Goal: Task Accomplishment & Management: Complete application form

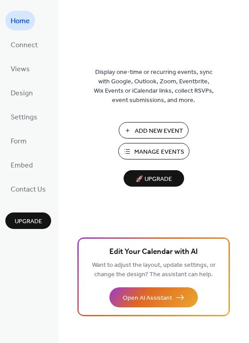
click at [137, 133] on span "Add New Event" at bounding box center [159, 130] width 49 height 9
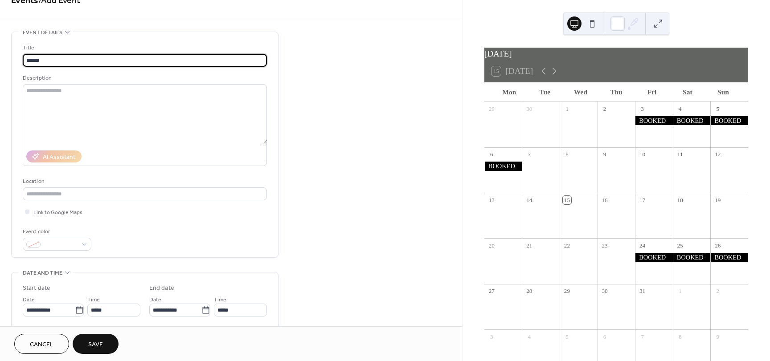
scroll to position [89, 0]
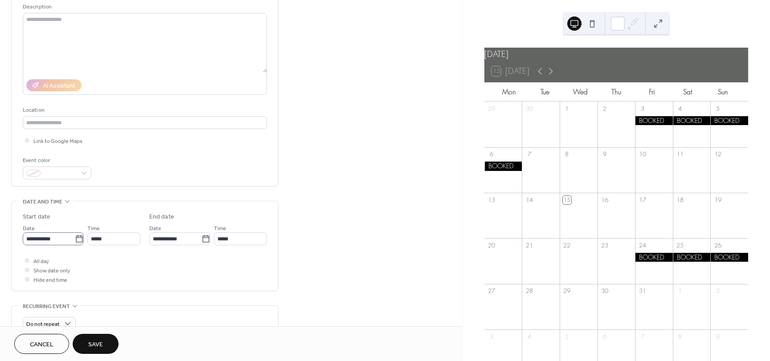
type input "******"
click at [75, 238] on icon at bounding box center [79, 239] width 9 height 9
click at [74, 238] on input "**********" at bounding box center [49, 238] width 52 height 13
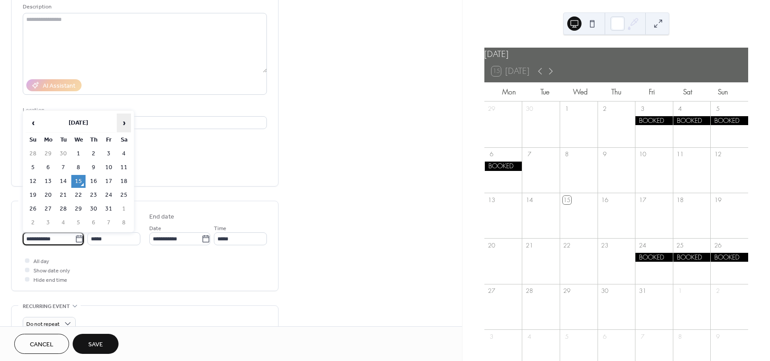
click at [128, 125] on span "›" at bounding box center [123, 123] width 13 height 18
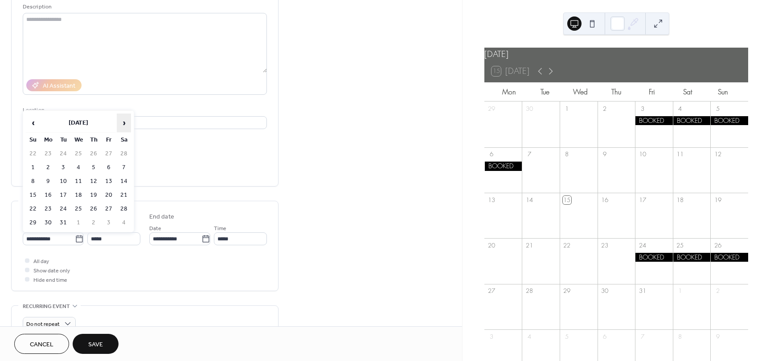
click at [128, 125] on span "›" at bounding box center [123, 123] width 13 height 18
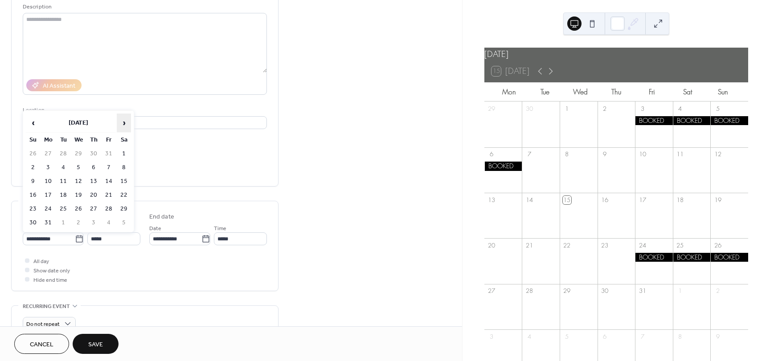
click at [128, 125] on span "›" at bounding box center [123, 123] width 13 height 18
click at [109, 168] on td "11" at bounding box center [109, 167] width 14 height 13
type input "**********"
click at [556, 77] on icon at bounding box center [550, 71] width 11 height 11
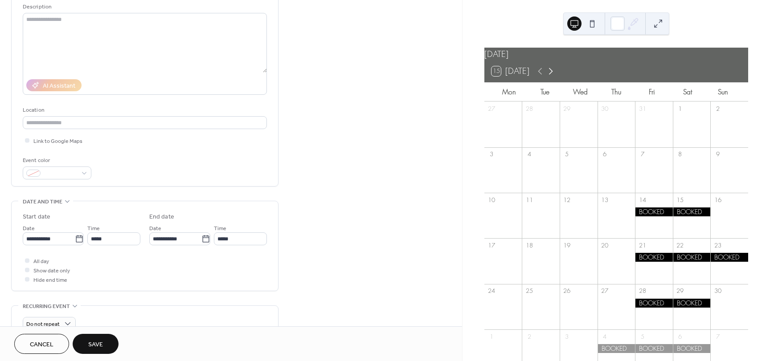
click at [556, 77] on icon at bounding box center [550, 71] width 11 height 11
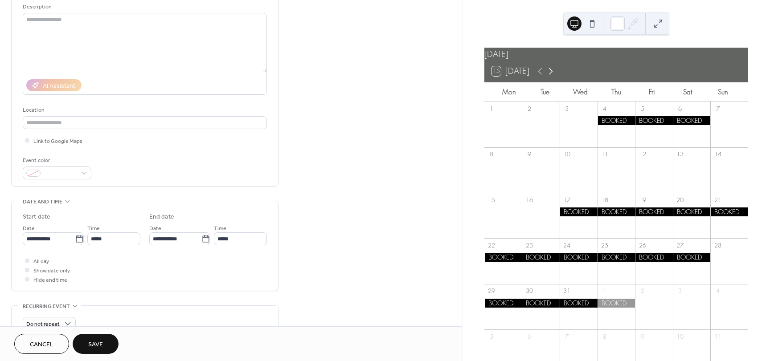
click at [556, 77] on icon at bounding box center [550, 71] width 11 height 11
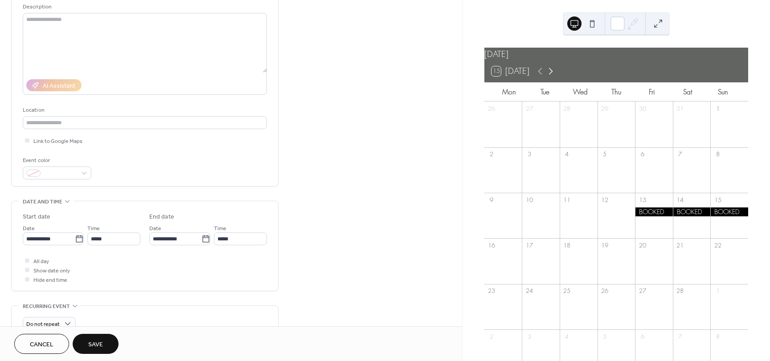
click at [556, 77] on icon at bounding box center [550, 71] width 11 height 11
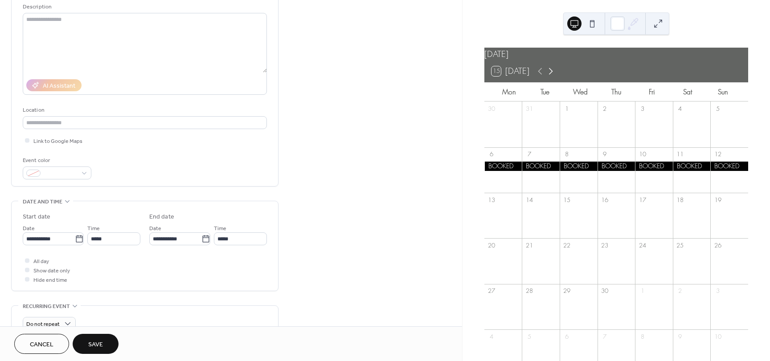
click at [556, 77] on icon at bounding box center [550, 71] width 11 height 11
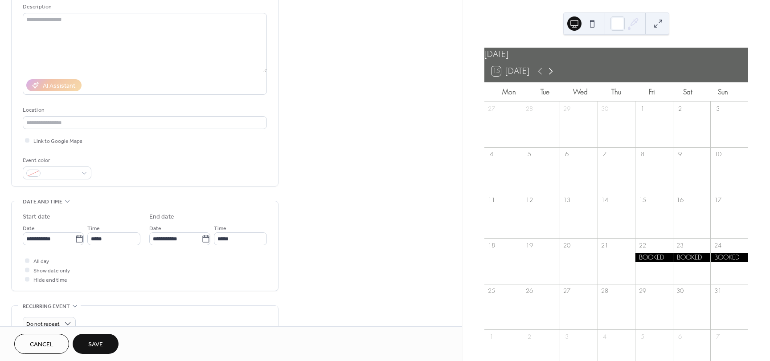
click at [556, 77] on icon at bounding box center [550, 71] width 11 height 11
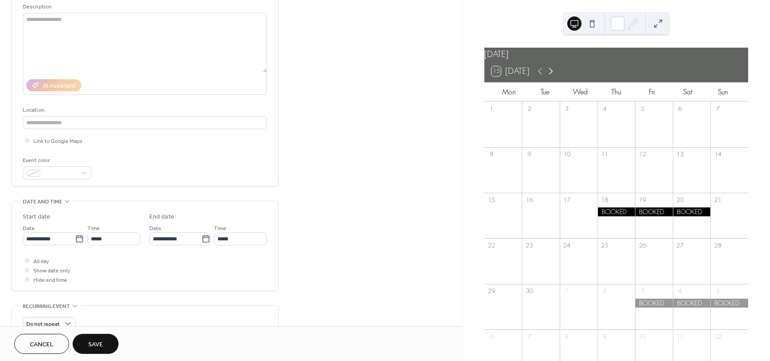
click at [556, 77] on icon at bounding box center [550, 71] width 11 height 11
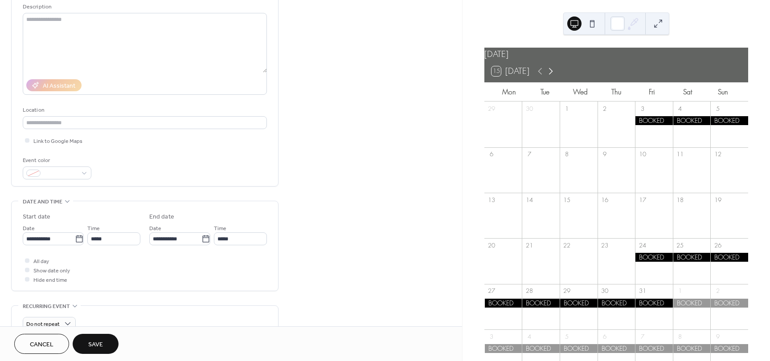
click at [556, 77] on icon at bounding box center [550, 71] width 11 height 11
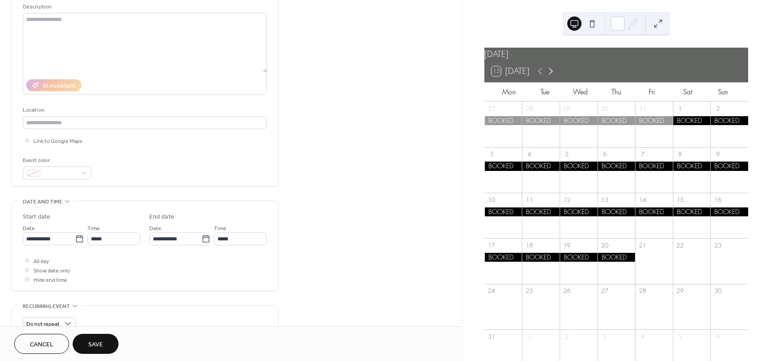
click at [556, 77] on icon at bounding box center [550, 71] width 11 height 11
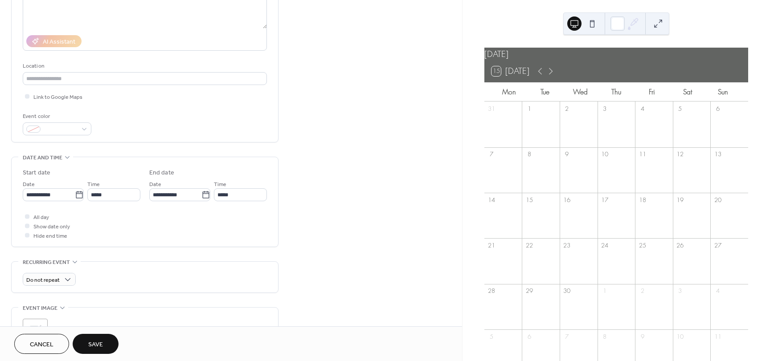
scroll to position [134, 0]
click at [43, 217] on span "All day" at bounding box center [41, 216] width 16 height 9
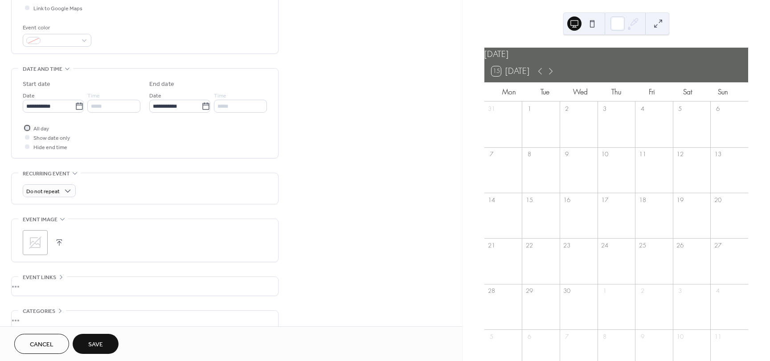
scroll to position [267, 0]
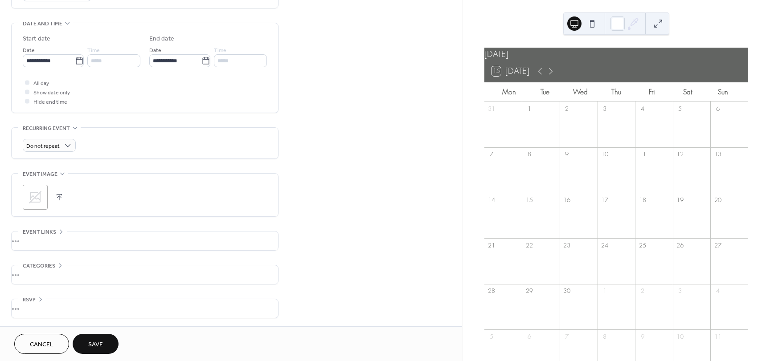
click at [106, 342] on button "Save" at bounding box center [96, 344] width 46 height 20
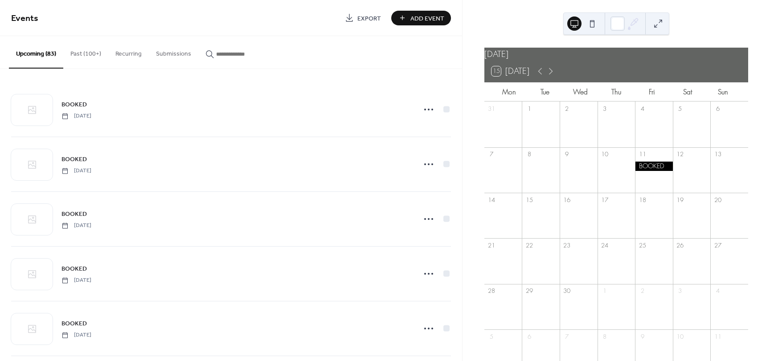
click at [431, 20] on span "Add Event" at bounding box center [427, 18] width 34 height 9
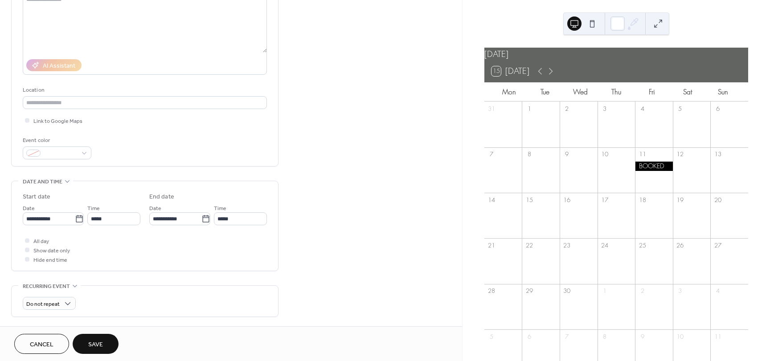
scroll to position [134, 0]
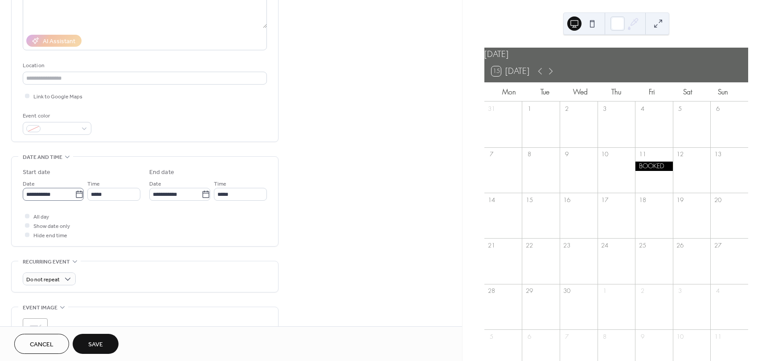
type input "******"
click at [81, 194] on label "**********" at bounding box center [53, 194] width 61 height 13
click at [75, 194] on input "**********" at bounding box center [49, 194] width 52 height 13
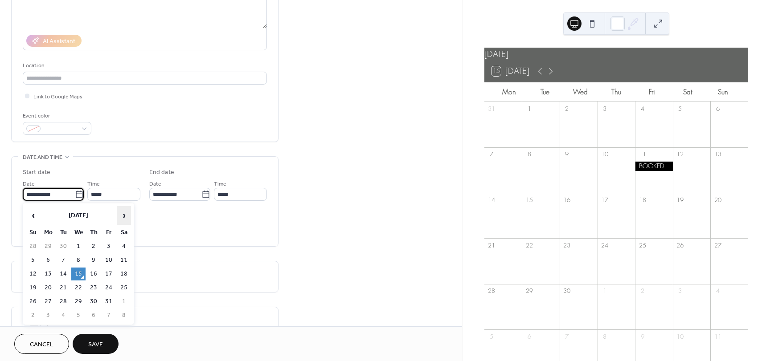
click at [126, 210] on span "›" at bounding box center [123, 216] width 13 height 18
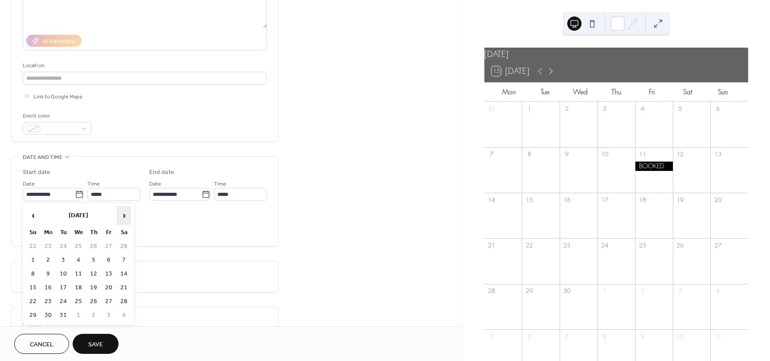
click at [126, 210] on span "›" at bounding box center [123, 216] width 13 height 18
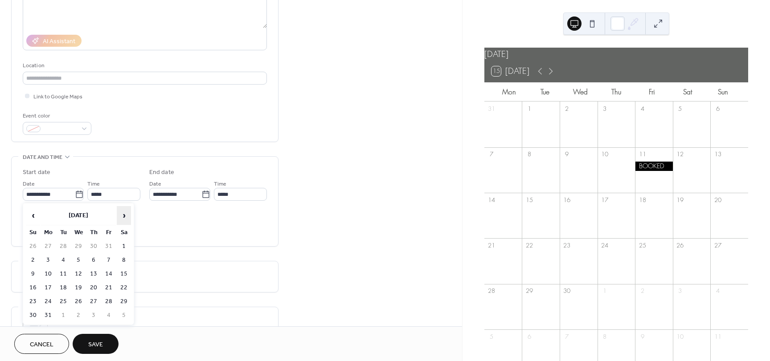
click at [126, 210] on span "›" at bounding box center [123, 216] width 13 height 18
click at [122, 261] on td "12" at bounding box center [124, 260] width 14 height 13
type input "**********"
click at [48, 218] on span "All day" at bounding box center [41, 216] width 16 height 9
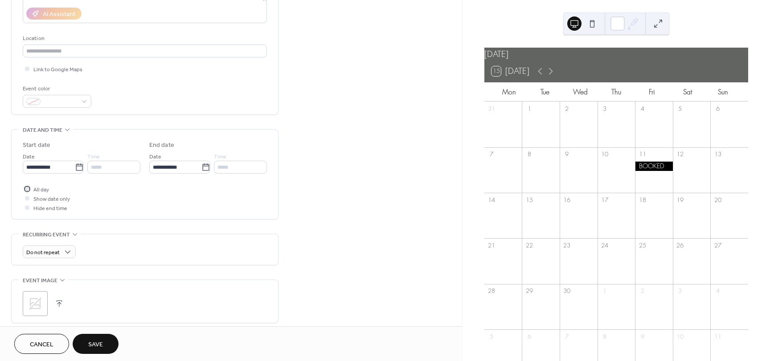
scroll to position [178, 0]
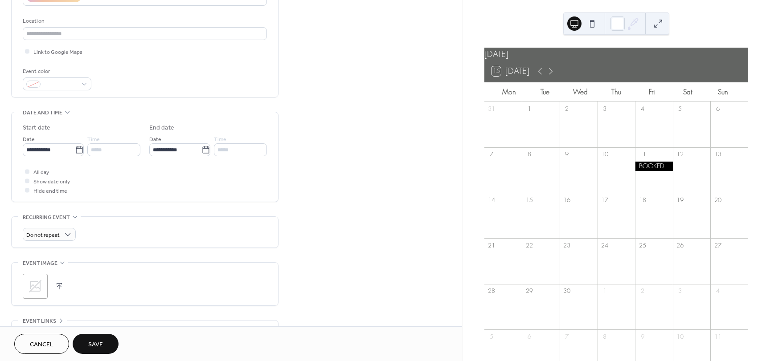
click at [100, 344] on span "Save" at bounding box center [95, 344] width 15 height 9
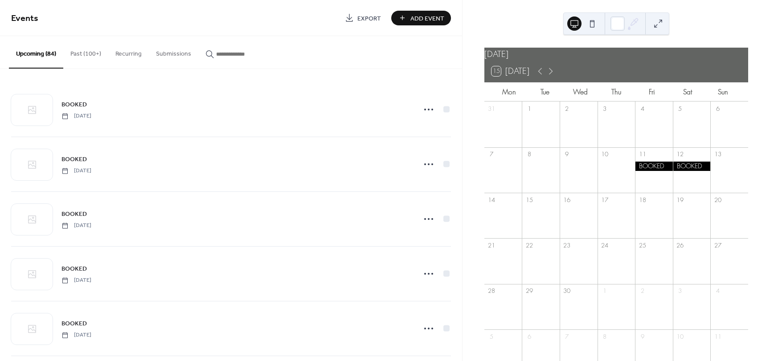
click at [412, 22] on span "Add Event" at bounding box center [427, 18] width 34 height 9
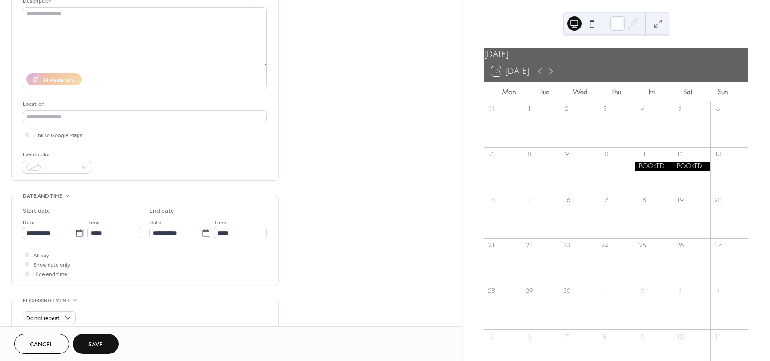
scroll to position [134, 0]
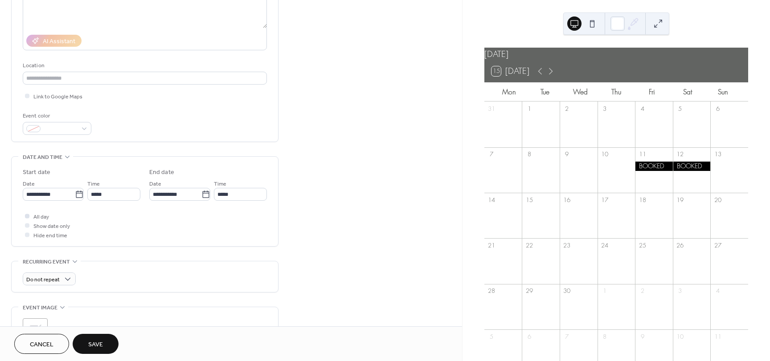
type input "******"
click at [45, 217] on span "All day" at bounding box center [41, 216] width 16 height 9
click at [104, 346] on button "Save" at bounding box center [96, 344] width 46 height 20
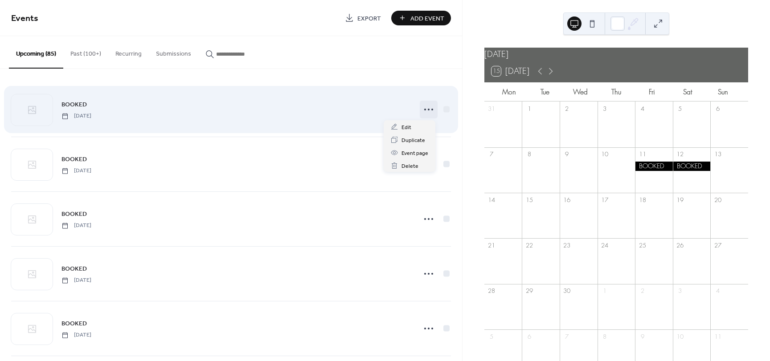
click at [422, 112] on icon at bounding box center [428, 109] width 14 height 14
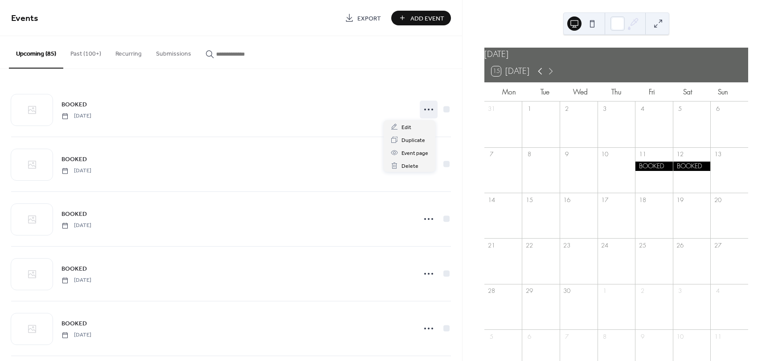
click at [541, 77] on icon at bounding box center [539, 71] width 11 height 11
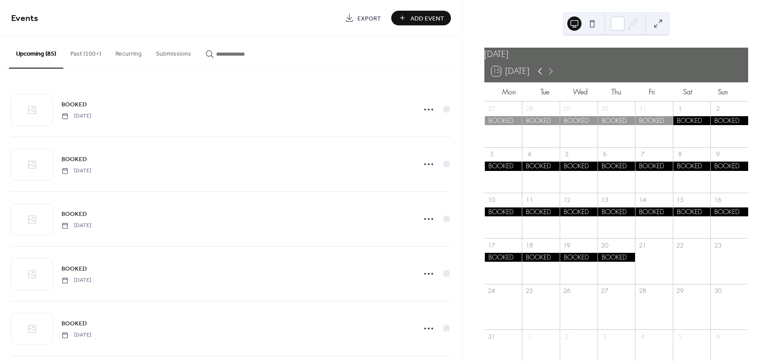
click at [541, 77] on icon at bounding box center [539, 71] width 11 height 11
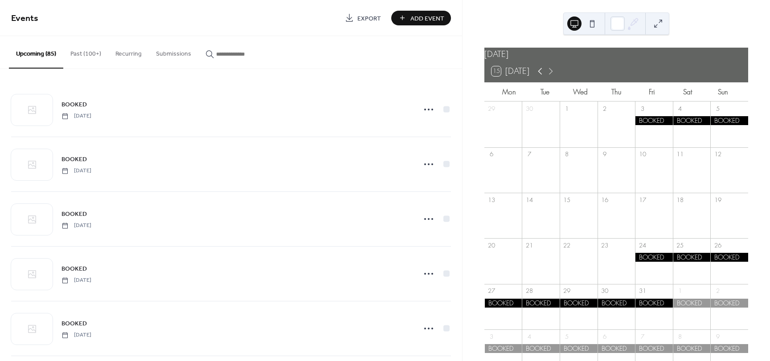
click at [541, 77] on icon at bounding box center [539, 71] width 11 height 11
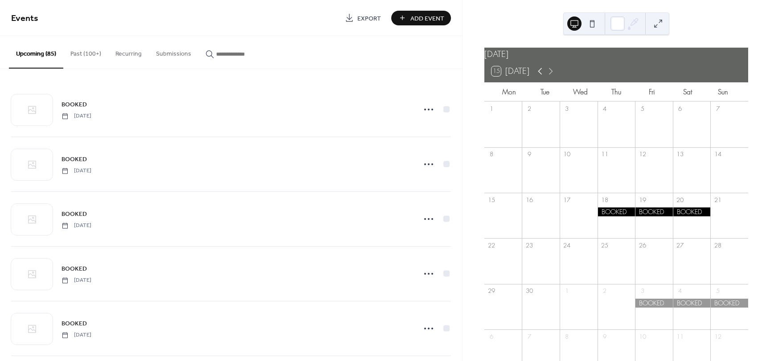
click at [541, 77] on icon at bounding box center [539, 71] width 11 height 11
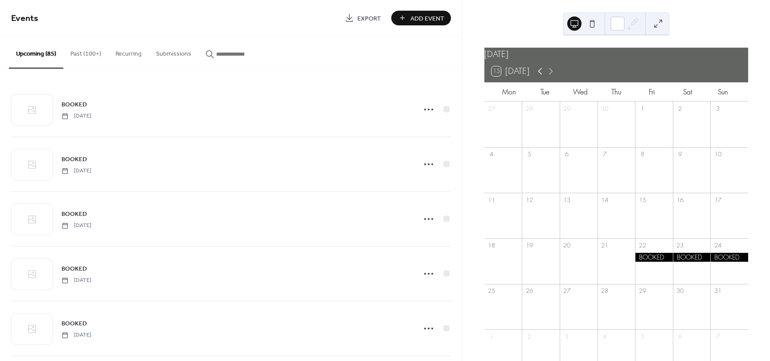
click at [541, 77] on icon at bounding box center [539, 71] width 11 height 11
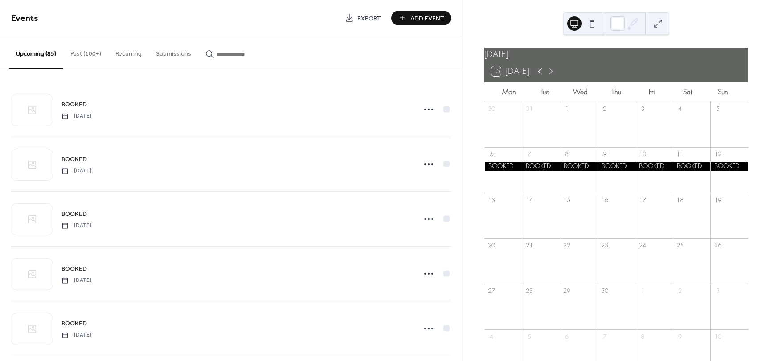
click at [542, 77] on icon at bounding box center [539, 71] width 11 height 11
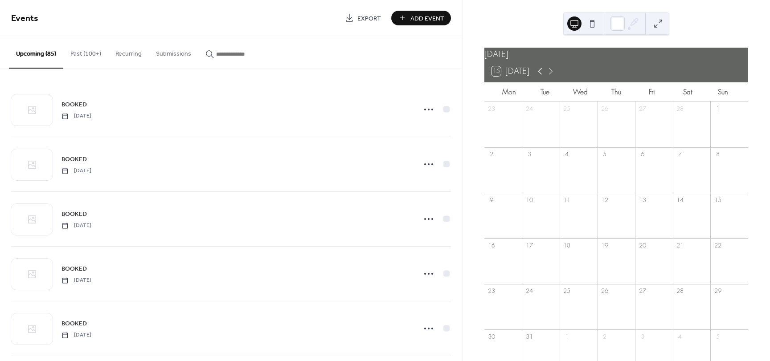
click at [542, 77] on icon at bounding box center [539, 71] width 11 height 11
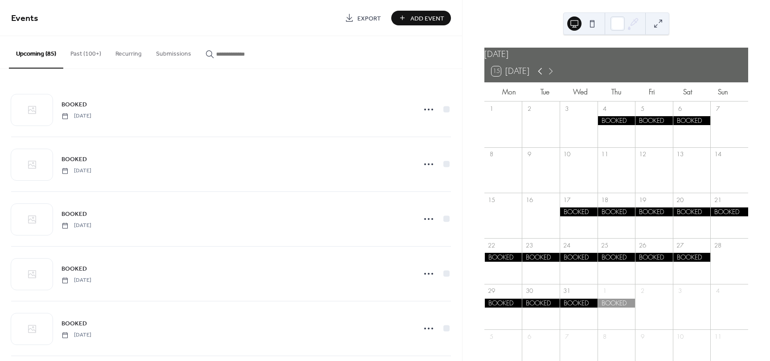
click at [542, 77] on icon at bounding box center [539, 71] width 11 height 11
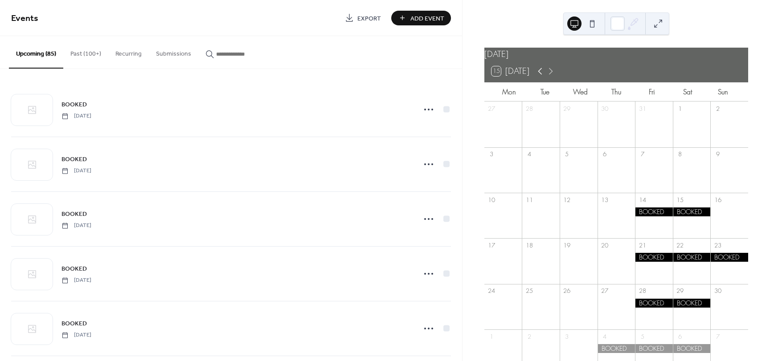
click at [542, 77] on icon at bounding box center [539, 71] width 11 height 11
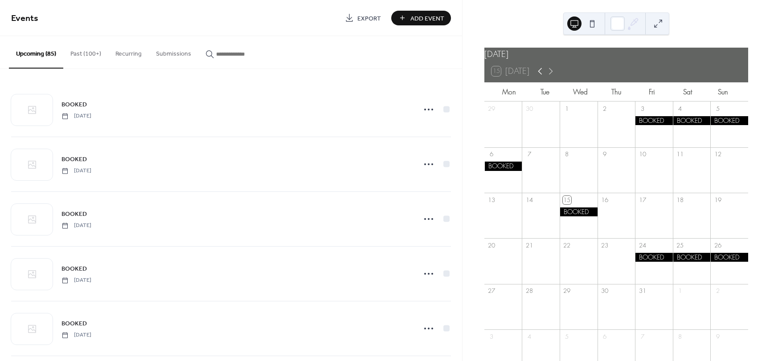
click at [542, 77] on icon at bounding box center [539, 71] width 11 height 11
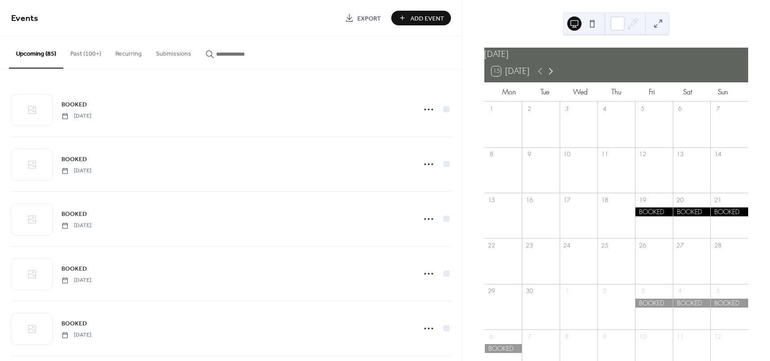
click at [553, 74] on icon at bounding box center [550, 71] width 11 height 11
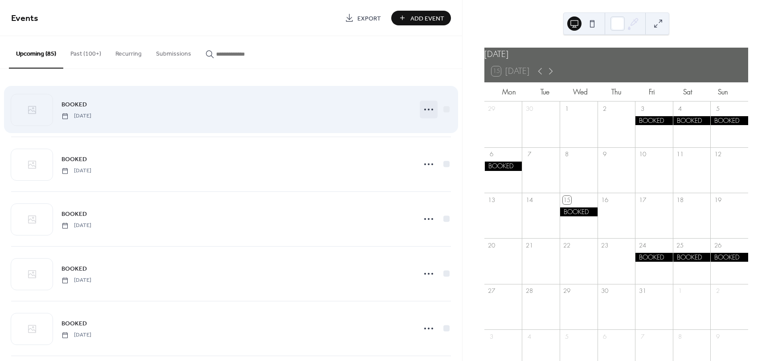
click at [428, 110] on icon at bounding box center [428, 109] width 14 height 14
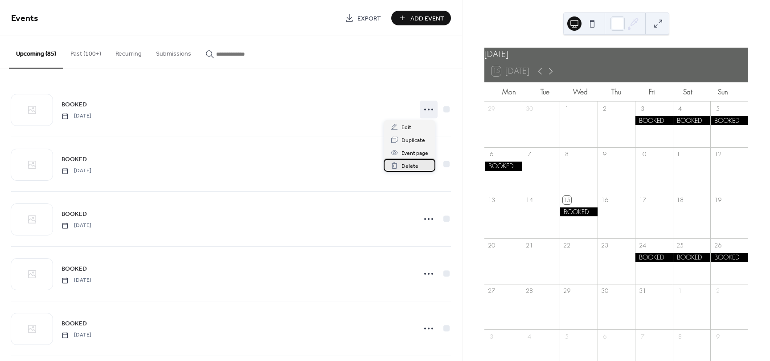
click at [417, 170] on div "Delete" at bounding box center [409, 165] width 52 height 13
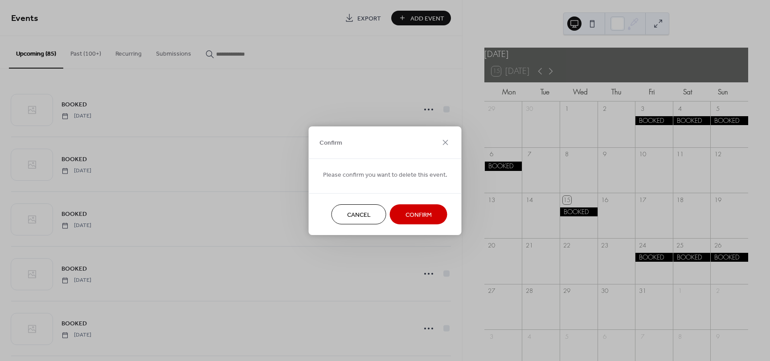
click at [417, 214] on span "Confirm" at bounding box center [418, 214] width 26 height 9
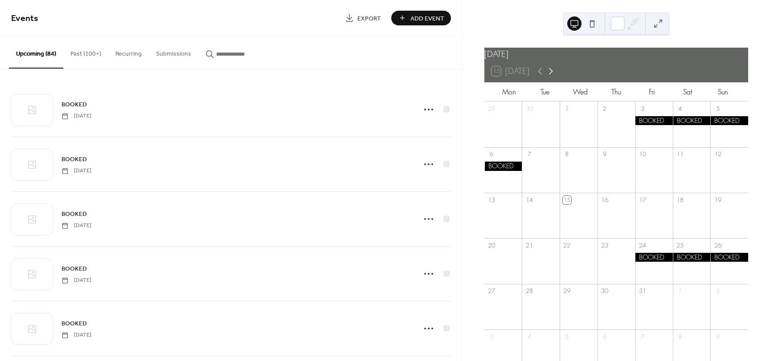
click at [551, 77] on icon at bounding box center [550, 71] width 11 height 11
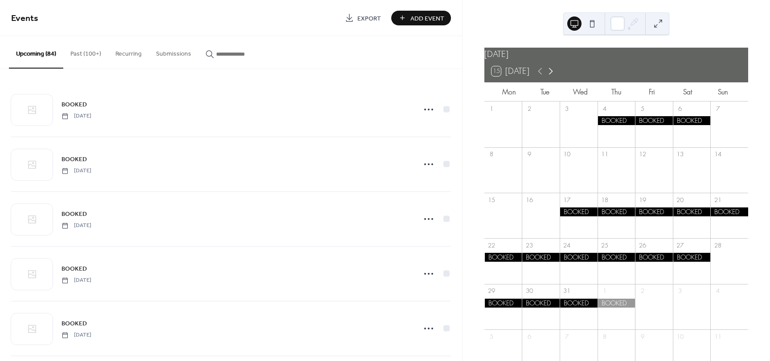
click at [551, 77] on icon at bounding box center [550, 71] width 11 height 11
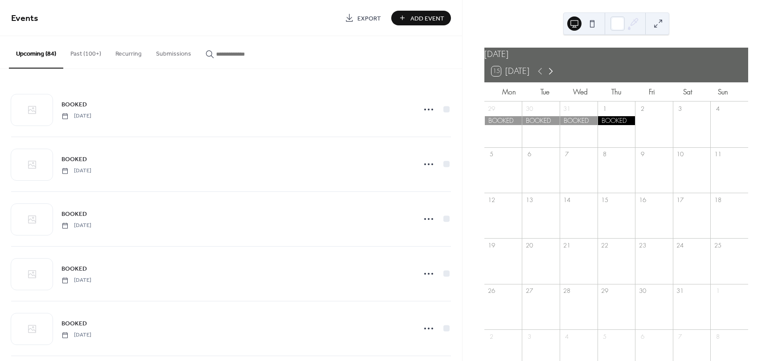
click at [551, 77] on icon at bounding box center [550, 71] width 11 height 11
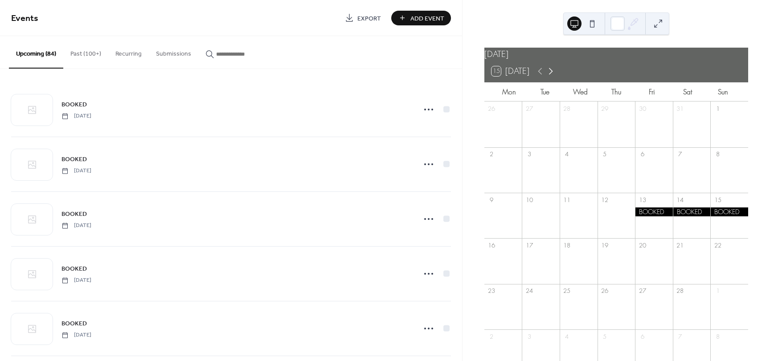
click at [551, 77] on icon at bounding box center [550, 71] width 11 height 11
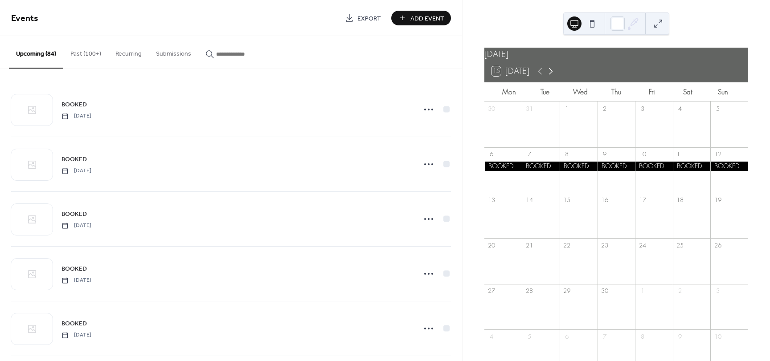
click at [551, 77] on icon at bounding box center [550, 71] width 11 height 11
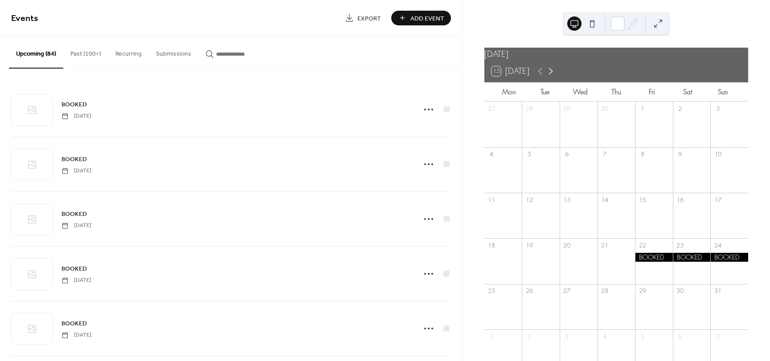
click at [551, 77] on icon at bounding box center [550, 71] width 11 height 11
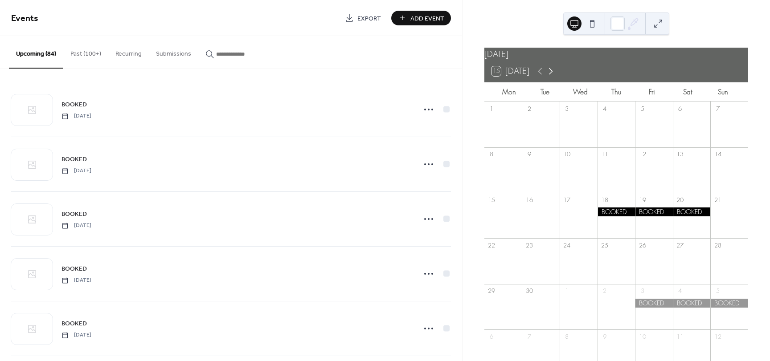
click at [551, 77] on icon at bounding box center [550, 71] width 11 height 11
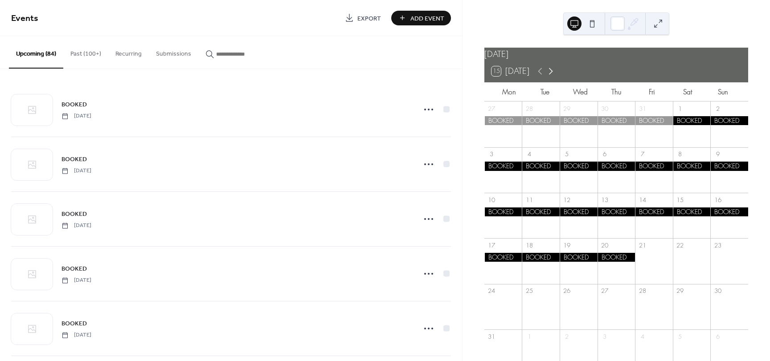
click at [551, 77] on icon at bounding box center [550, 71] width 11 height 11
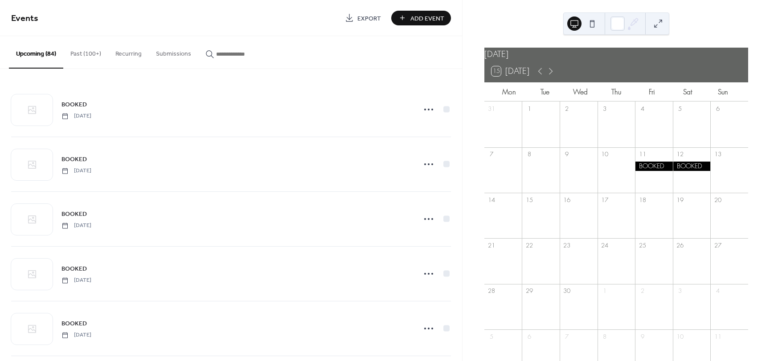
click at [412, 20] on span "Add Event" at bounding box center [427, 18] width 34 height 9
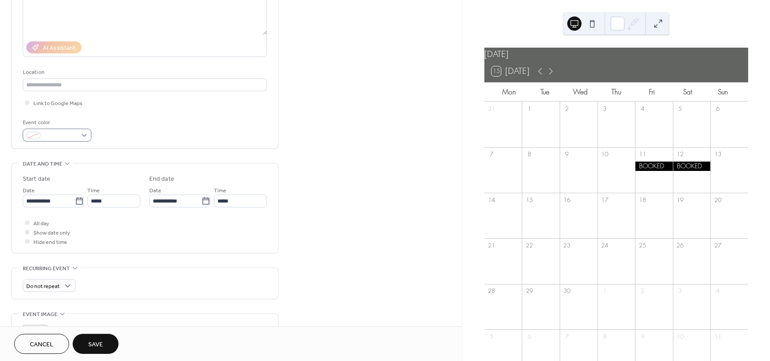
scroll to position [134, 0]
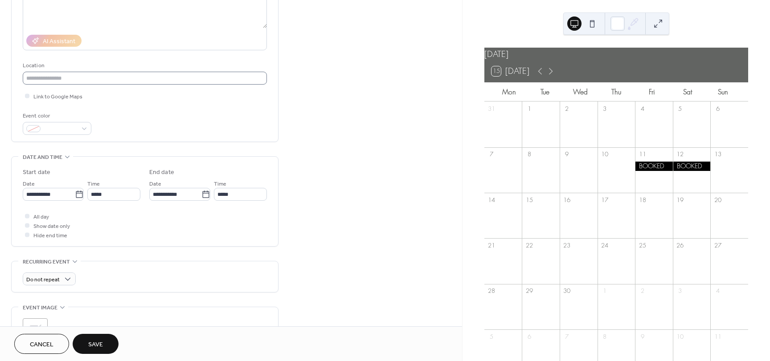
type input "******"
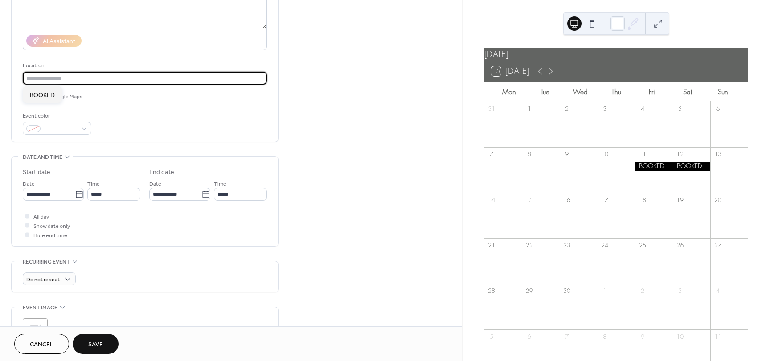
click at [76, 79] on input "text" at bounding box center [145, 78] width 244 height 13
click at [81, 190] on icon at bounding box center [79, 194] width 9 height 9
click at [75, 190] on input "**********" at bounding box center [49, 194] width 52 height 13
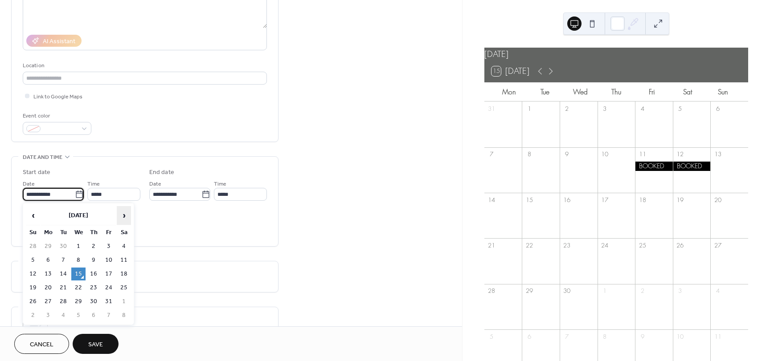
click at [126, 217] on span "›" at bounding box center [123, 216] width 13 height 18
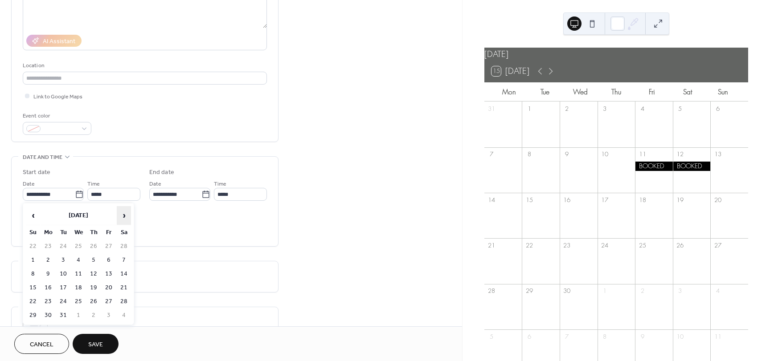
click at [126, 217] on span "›" at bounding box center [123, 216] width 13 height 18
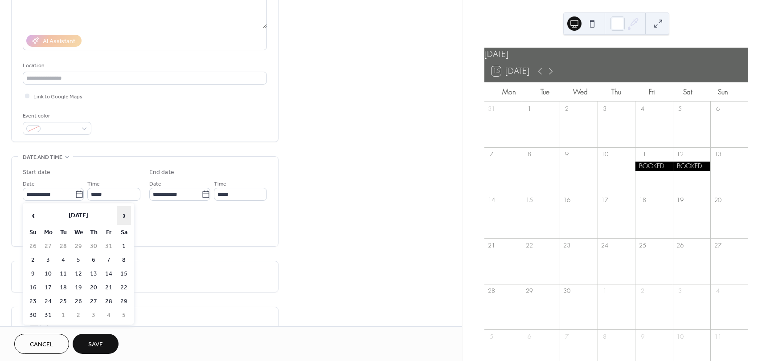
click at [126, 217] on span "›" at bounding box center [123, 216] width 13 height 18
click at [29, 273] on td "13" at bounding box center [33, 274] width 14 height 13
type input "**********"
click at [33, 215] on label "All day" at bounding box center [36, 216] width 26 height 9
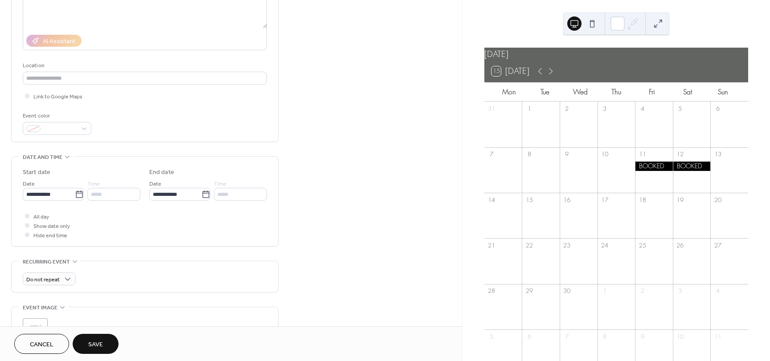
click at [96, 345] on span "Save" at bounding box center [95, 344] width 15 height 9
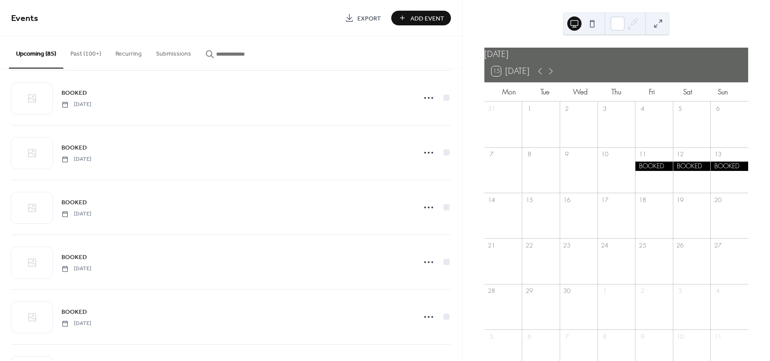
scroll to position [89, 0]
